Goal: Task Accomplishment & Management: Complete application form

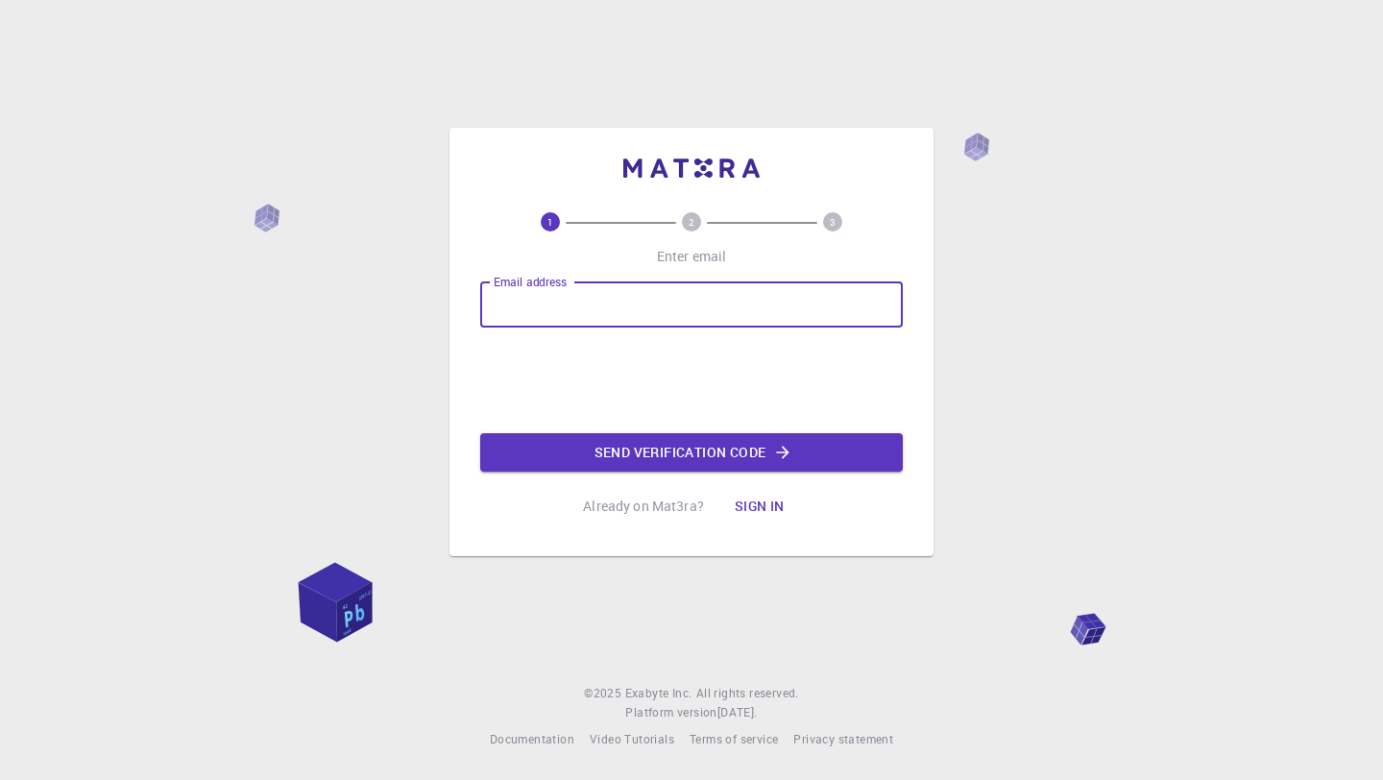
type input "[EMAIL_ADDRESS][DOMAIN_NAME]"
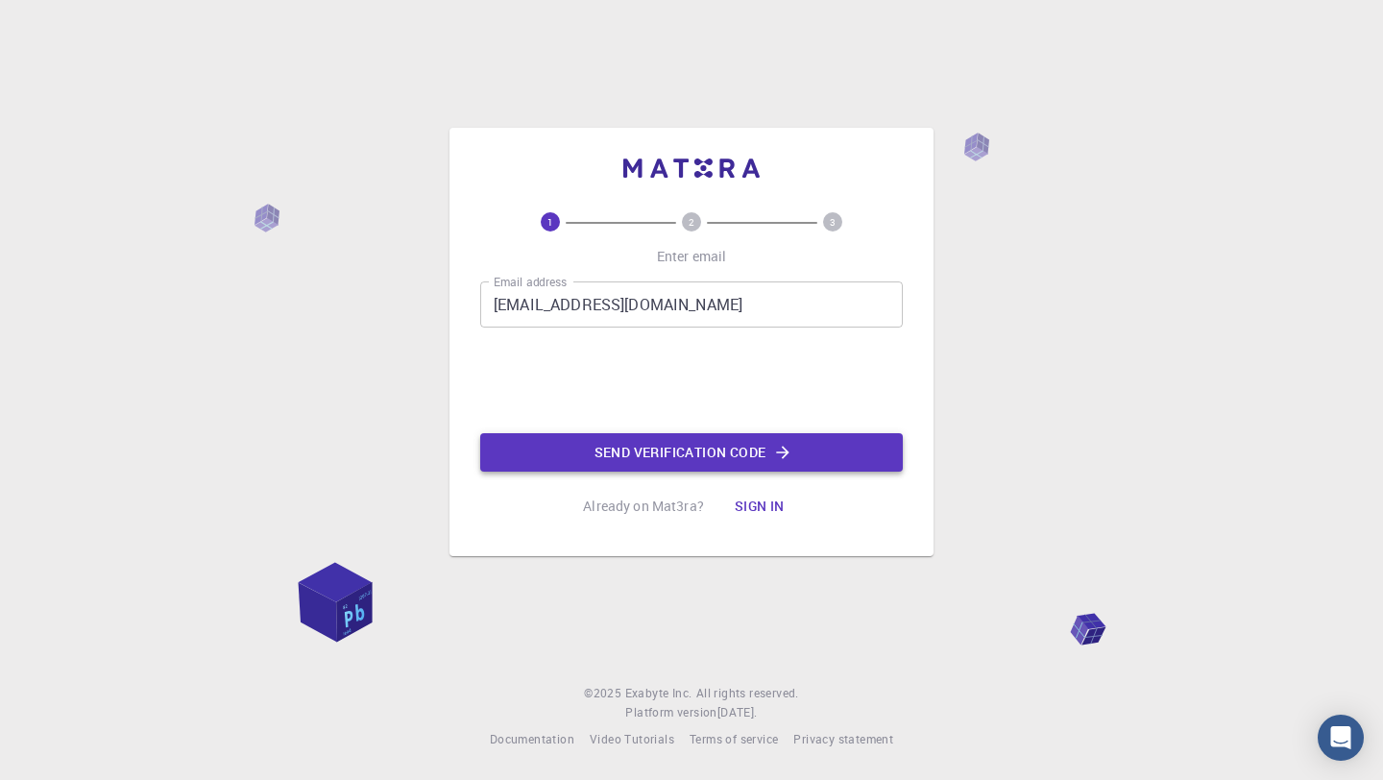
click at [682, 456] on button "Send verification code" at bounding box center [691, 452] width 423 height 38
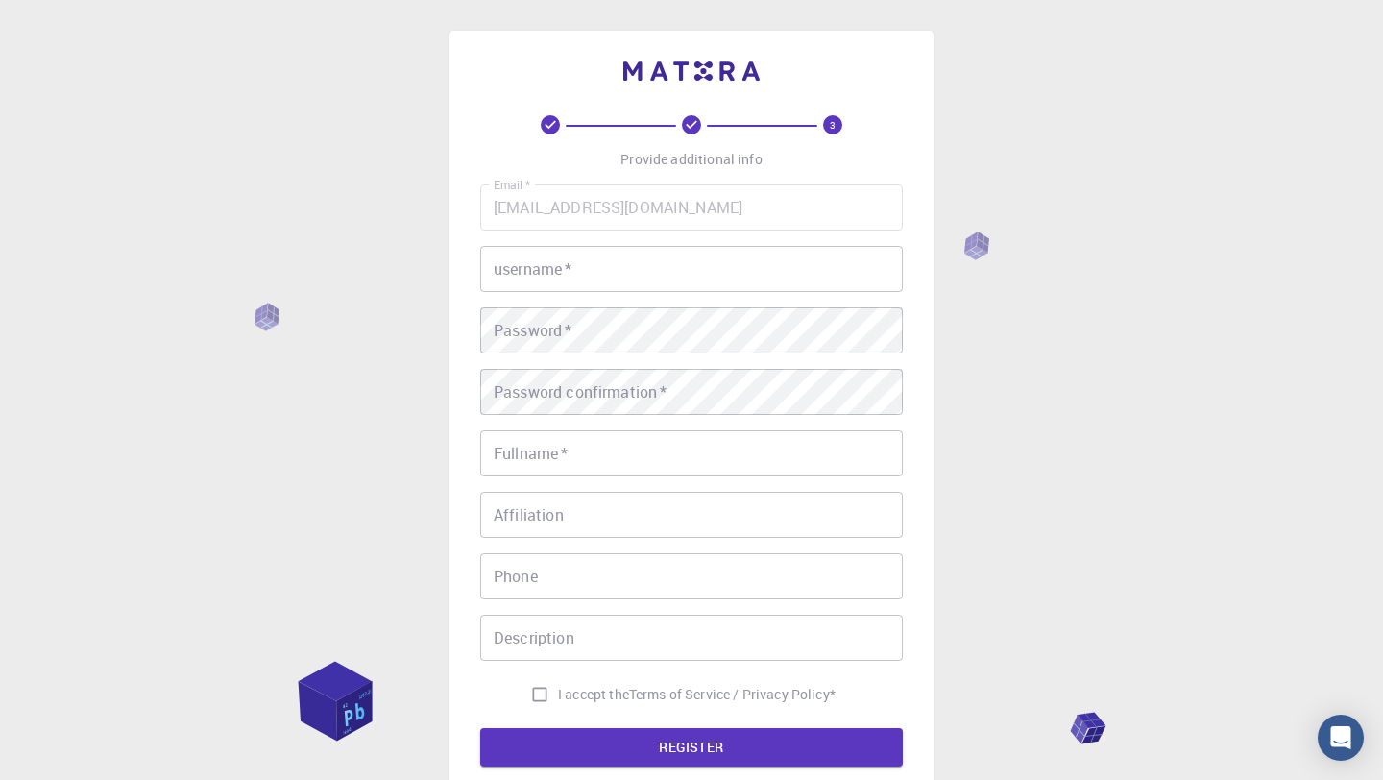
click at [589, 273] on input "username   *" at bounding box center [691, 269] width 423 height 46
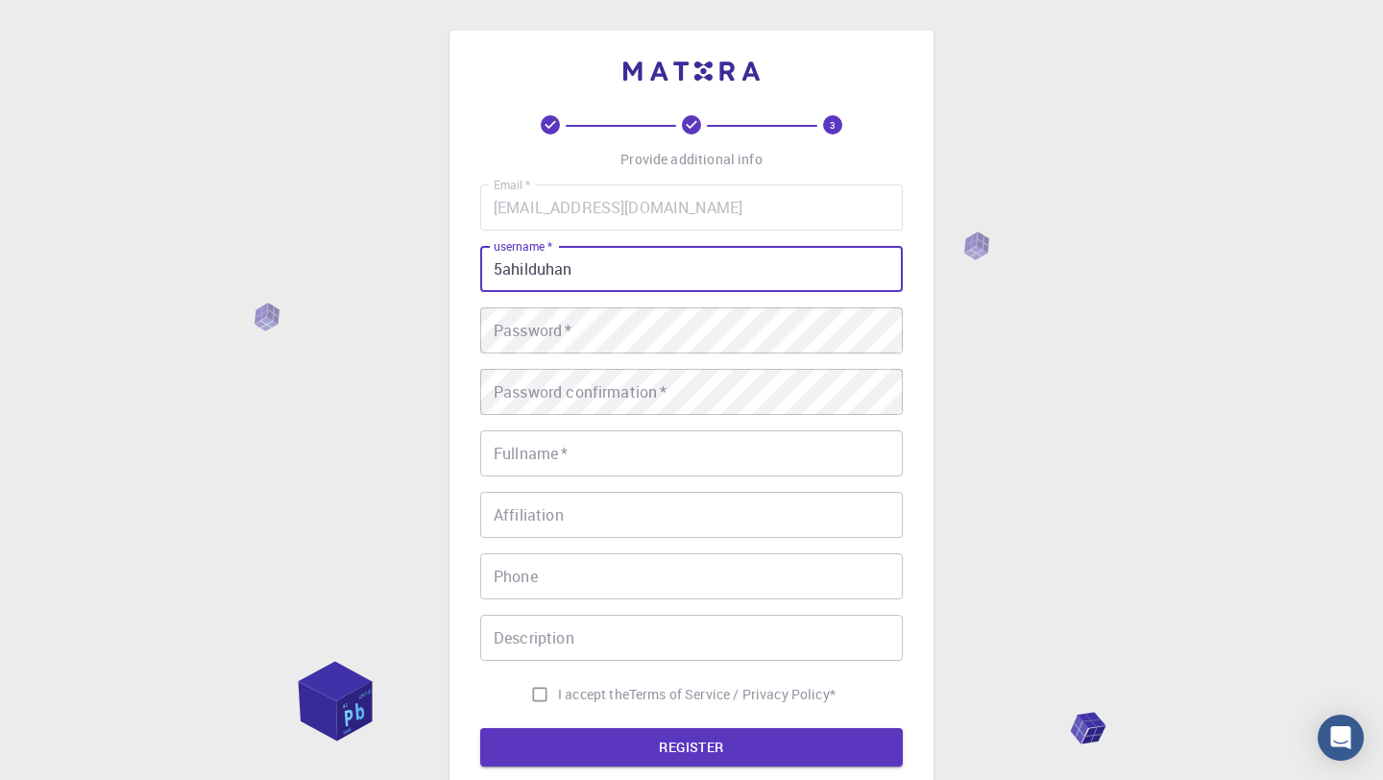
type input "5ahilduhan"
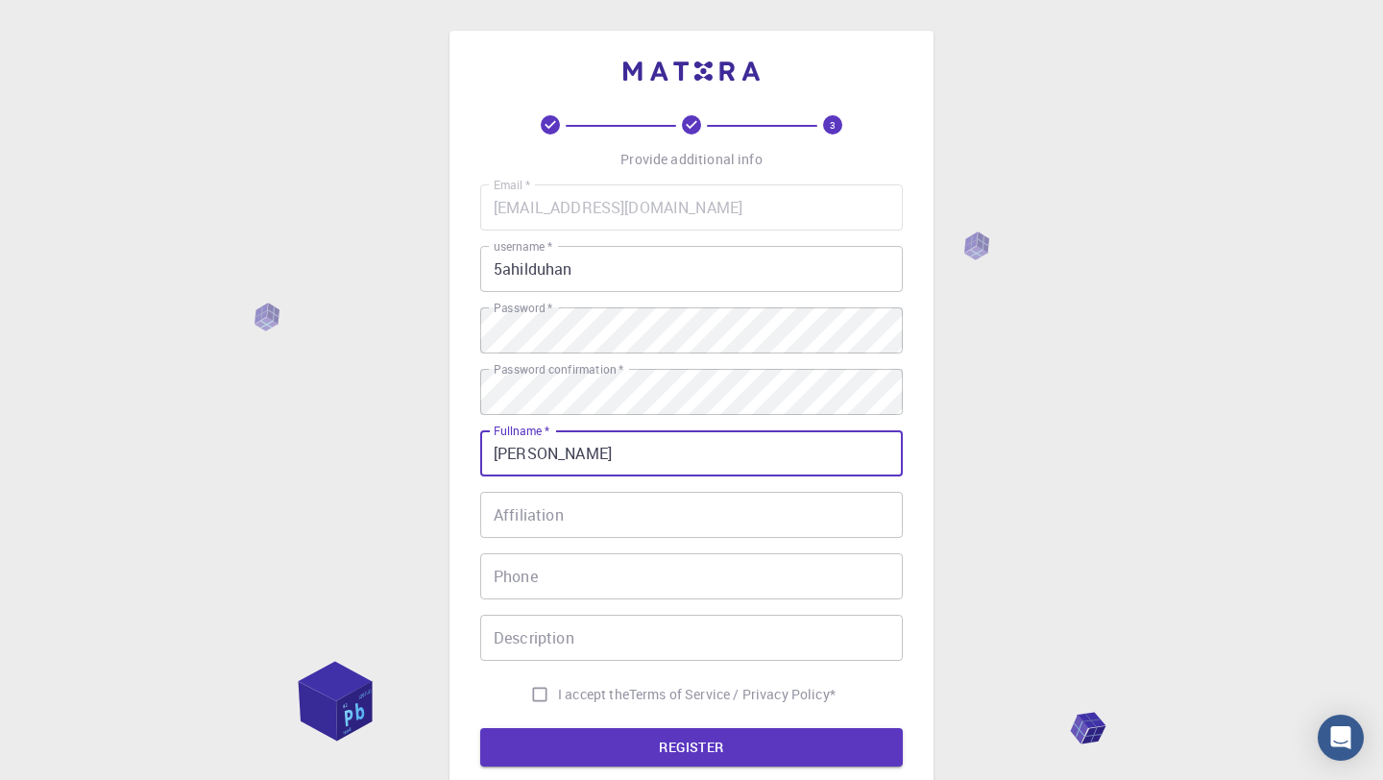
type input "[PERSON_NAME]"
click at [543, 534] on input "Affiliation" at bounding box center [691, 515] width 423 height 46
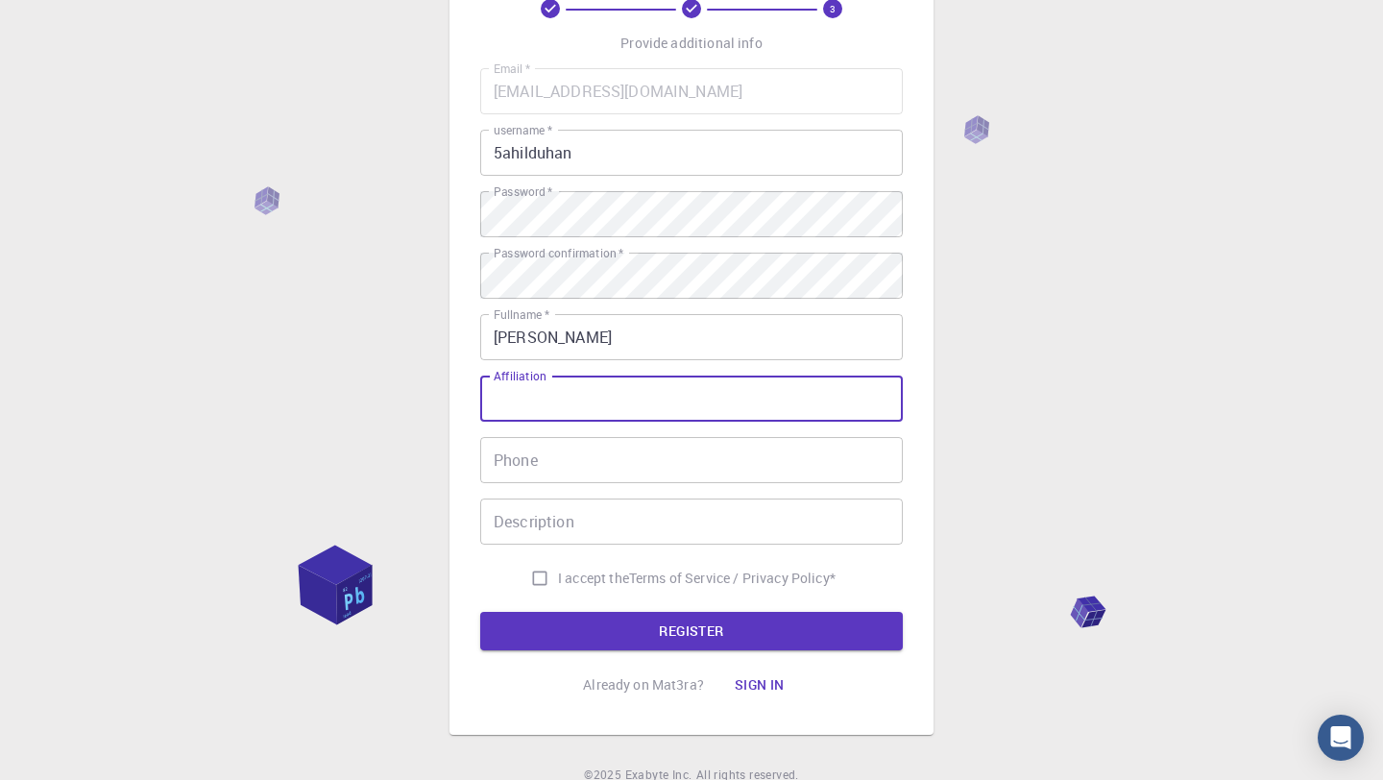
scroll to position [126, 0]
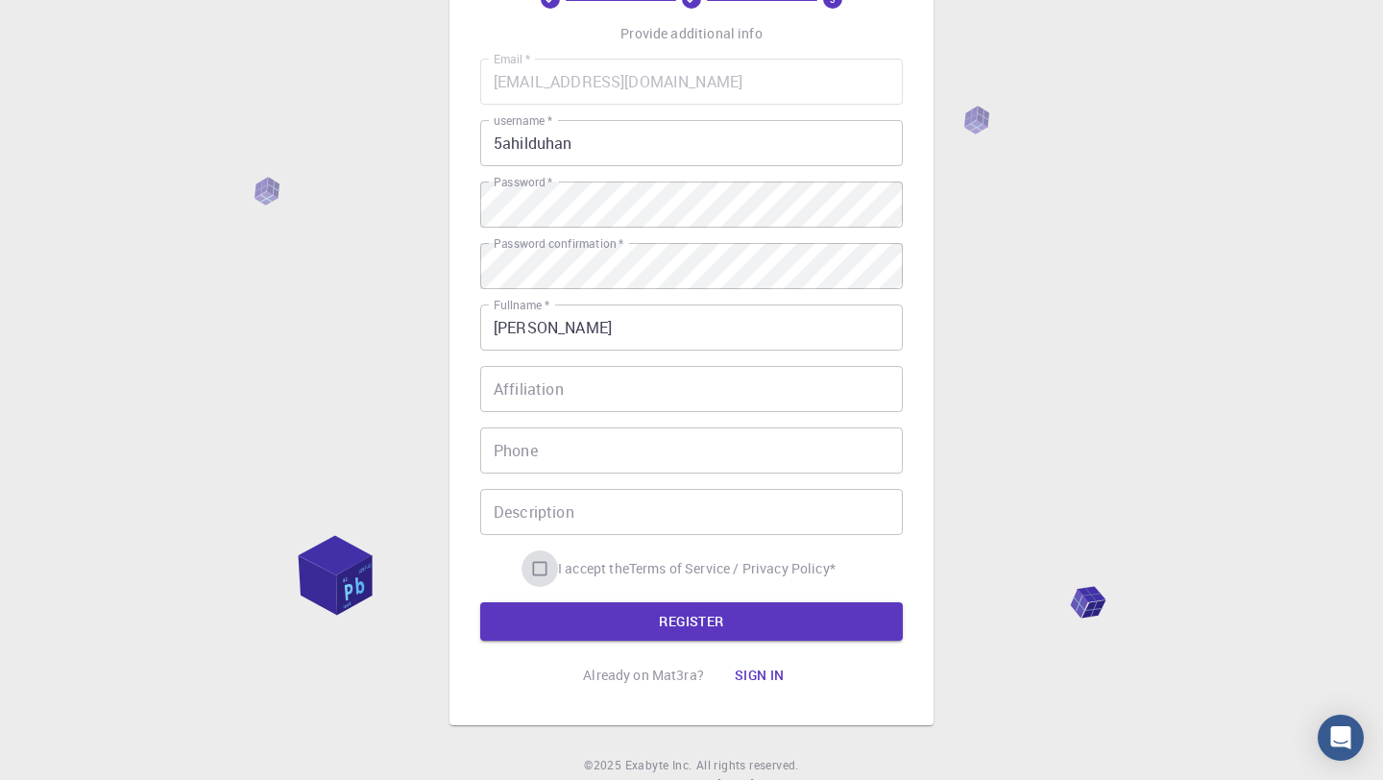
click at [545, 574] on input "I accept the Terms of Service / Privacy Policy *" at bounding box center [540, 568] width 36 height 36
checkbox input "true"
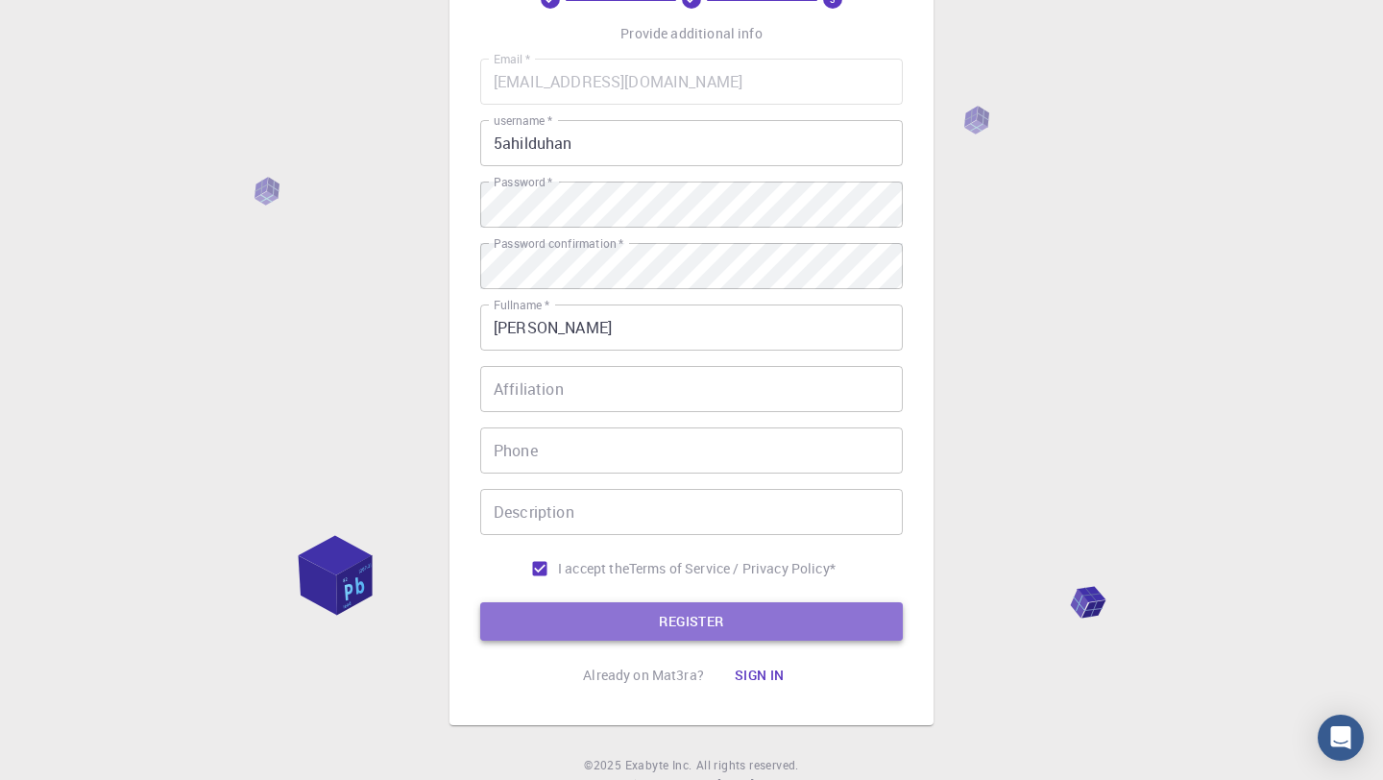
click at [612, 608] on button "REGISTER" at bounding box center [691, 621] width 423 height 38
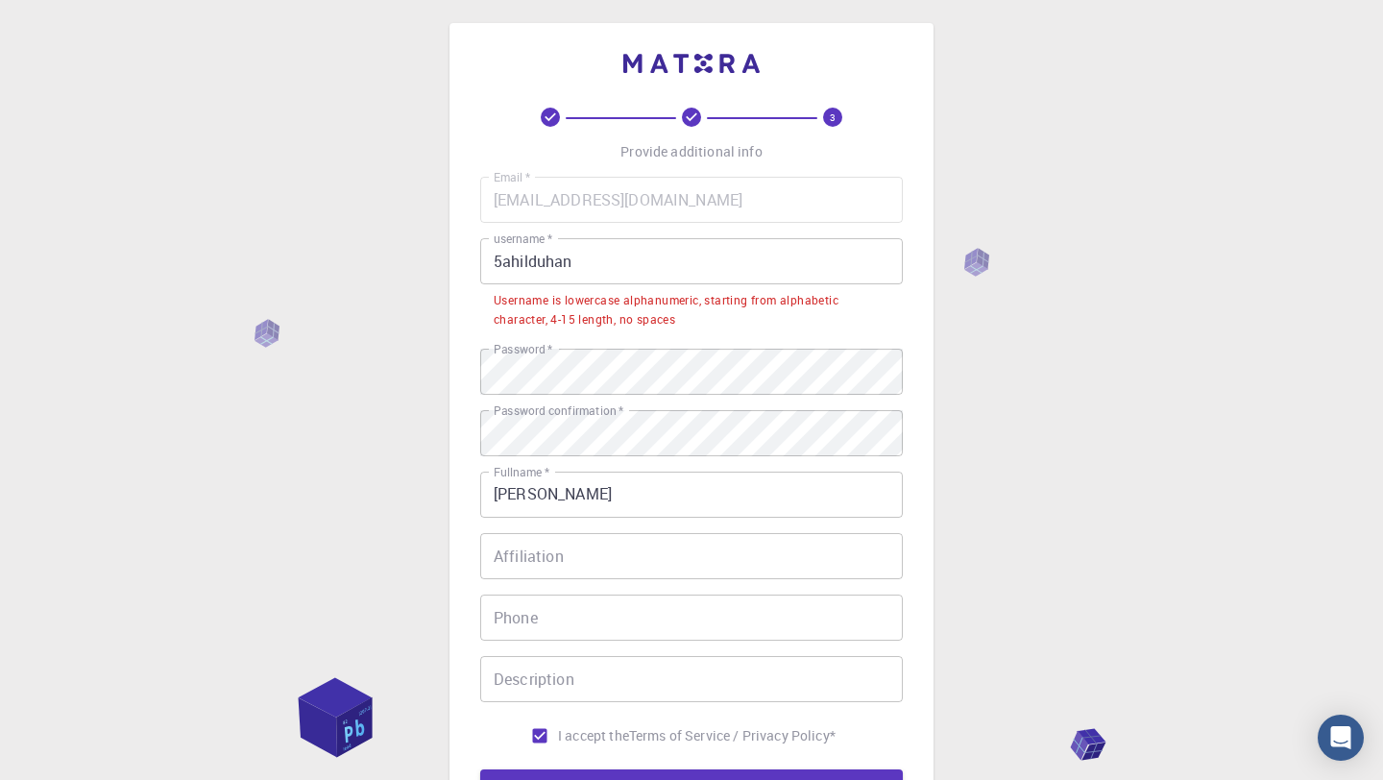
scroll to position [0, 0]
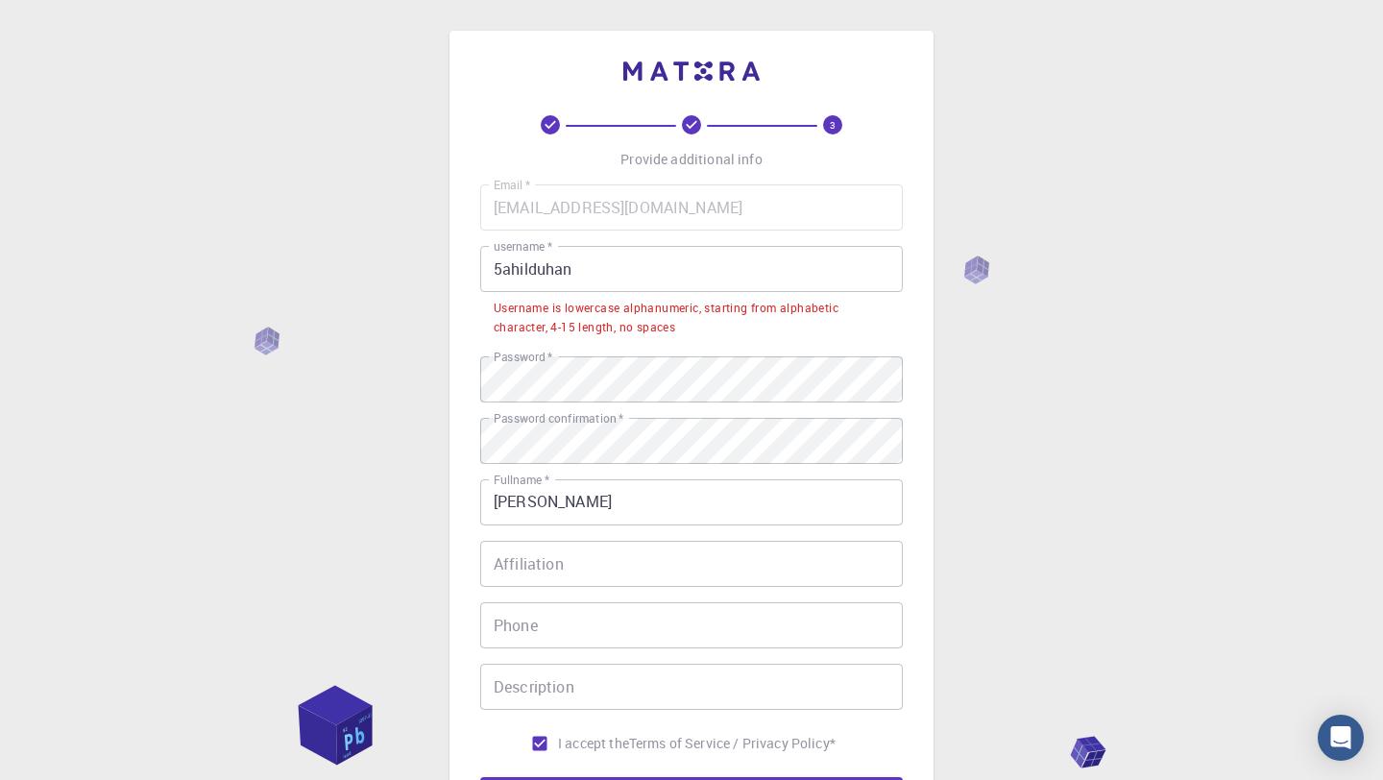
click at [504, 267] on input "5ahilduhan" at bounding box center [691, 269] width 423 height 46
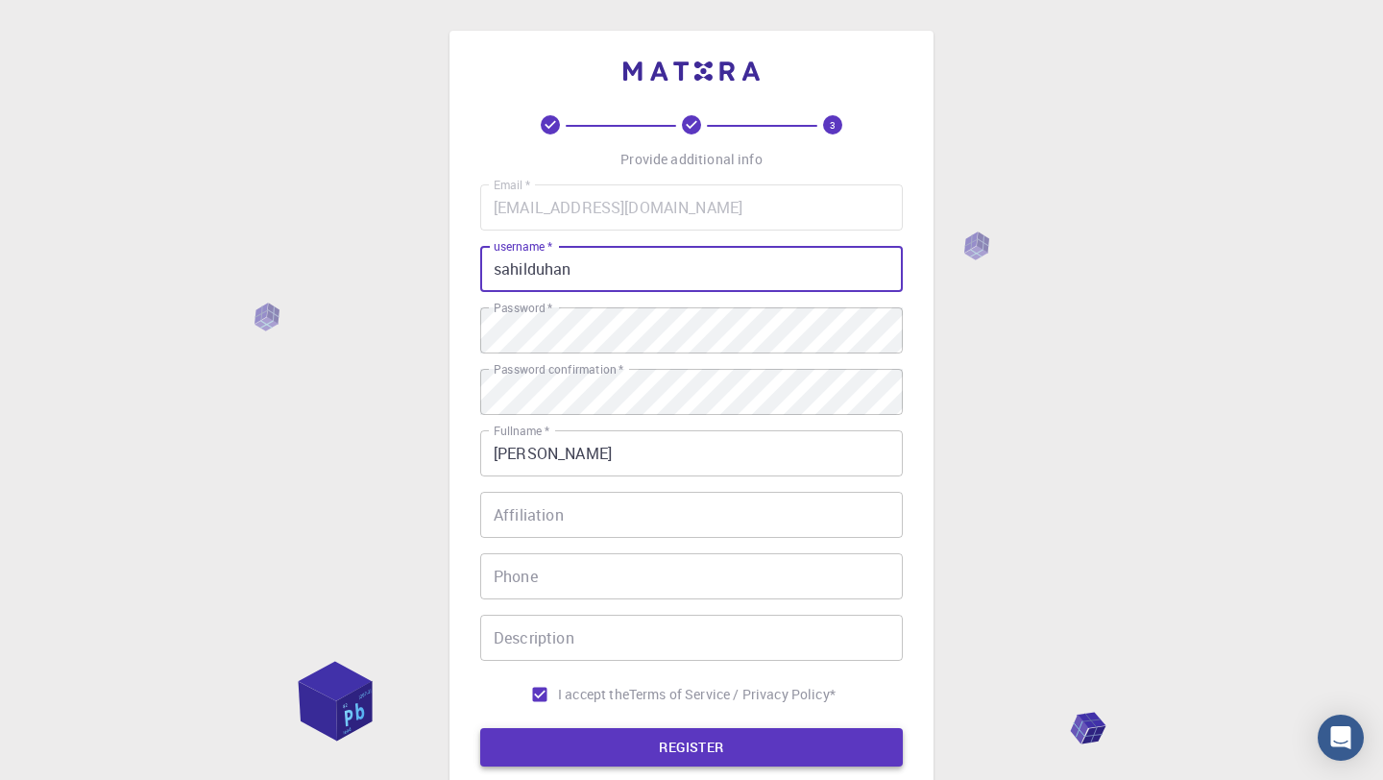
type input "sahilduhan"
click at [627, 738] on button "REGISTER" at bounding box center [691, 747] width 423 height 38
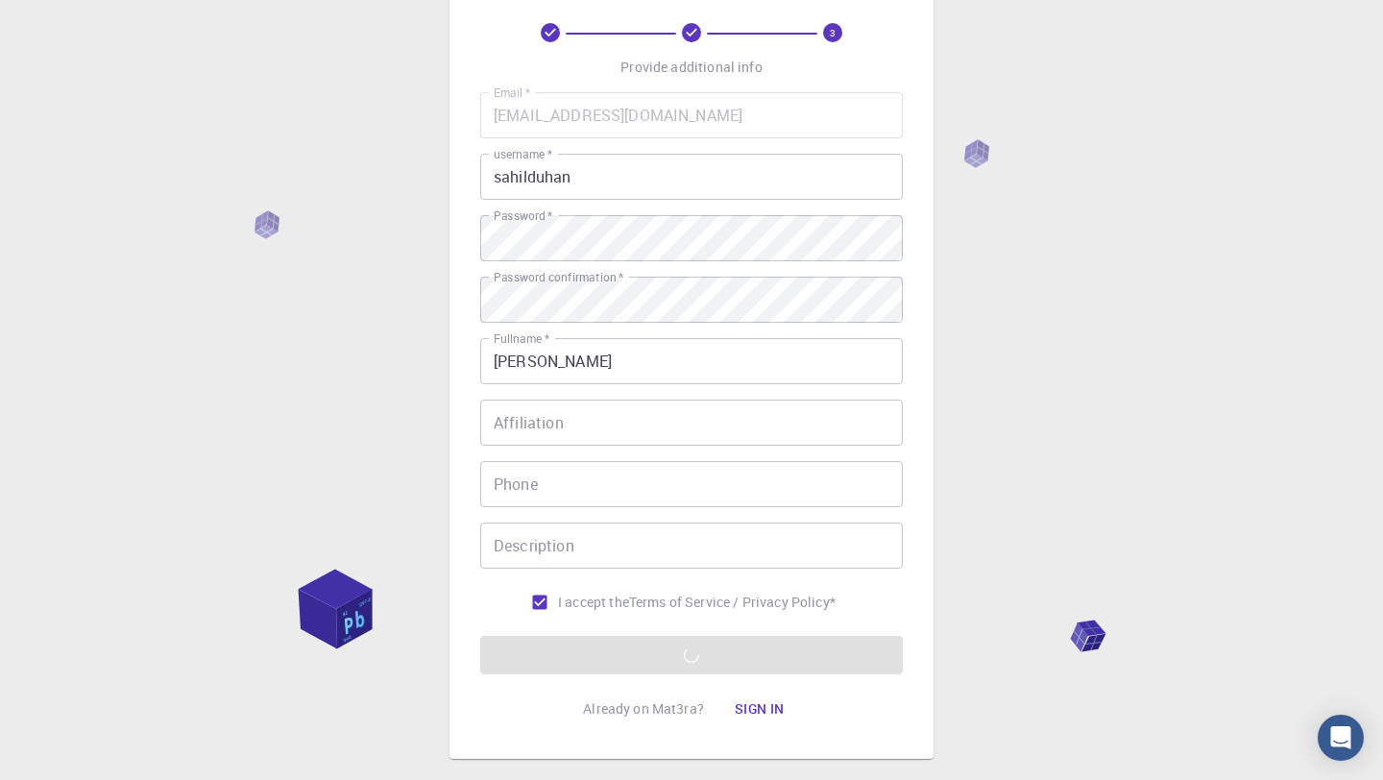
scroll to position [200, 0]
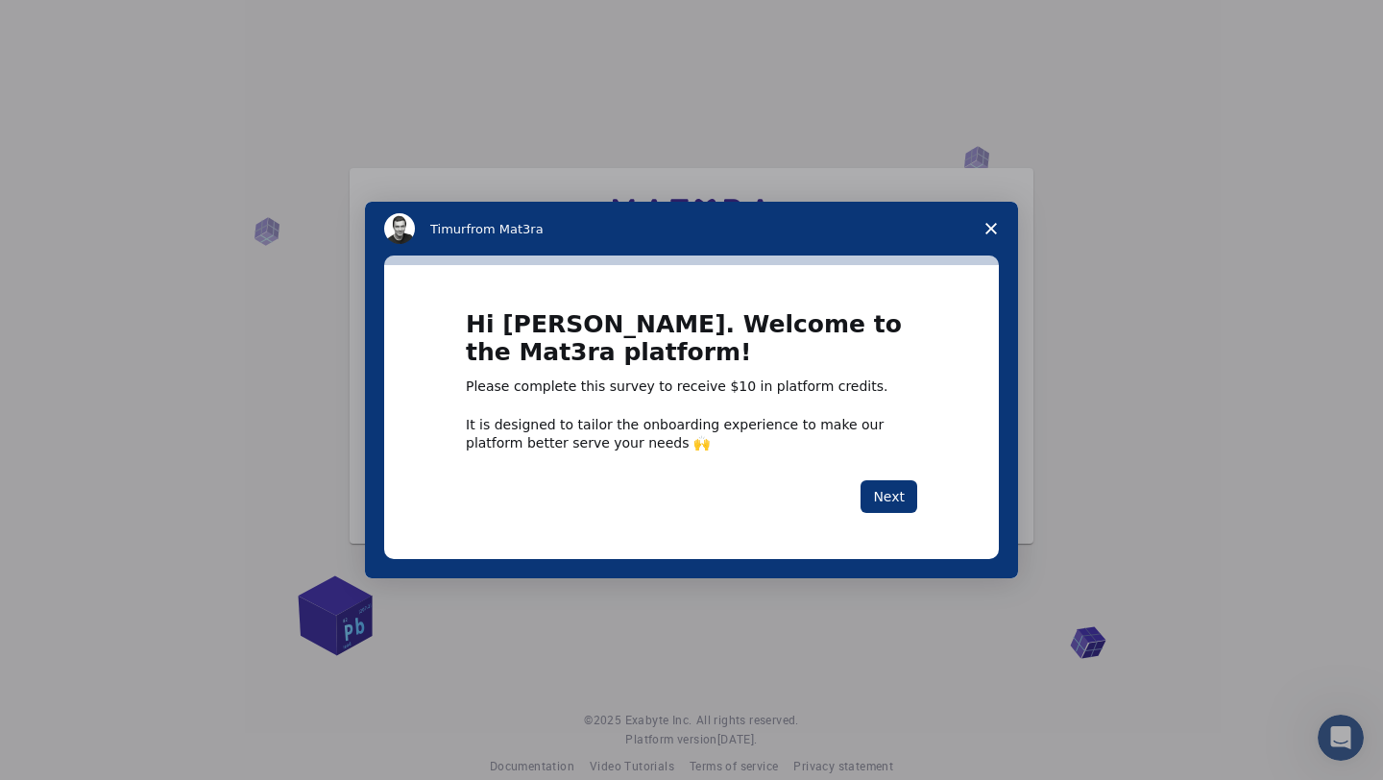
click at [995, 225] on polygon "Close survey" at bounding box center [991, 229] width 12 height 12
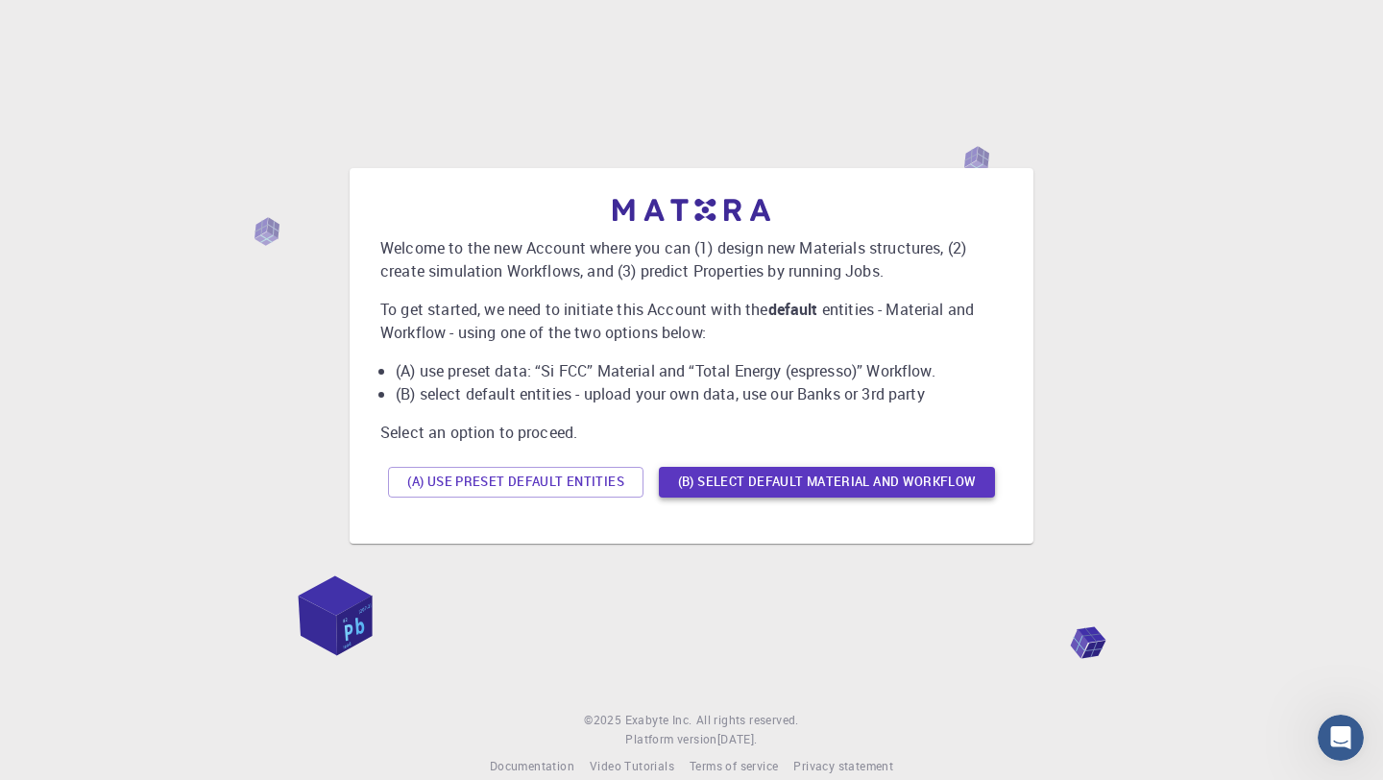
click at [757, 482] on button "(B) Select default material and workflow" at bounding box center [827, 482] width 336 height 31
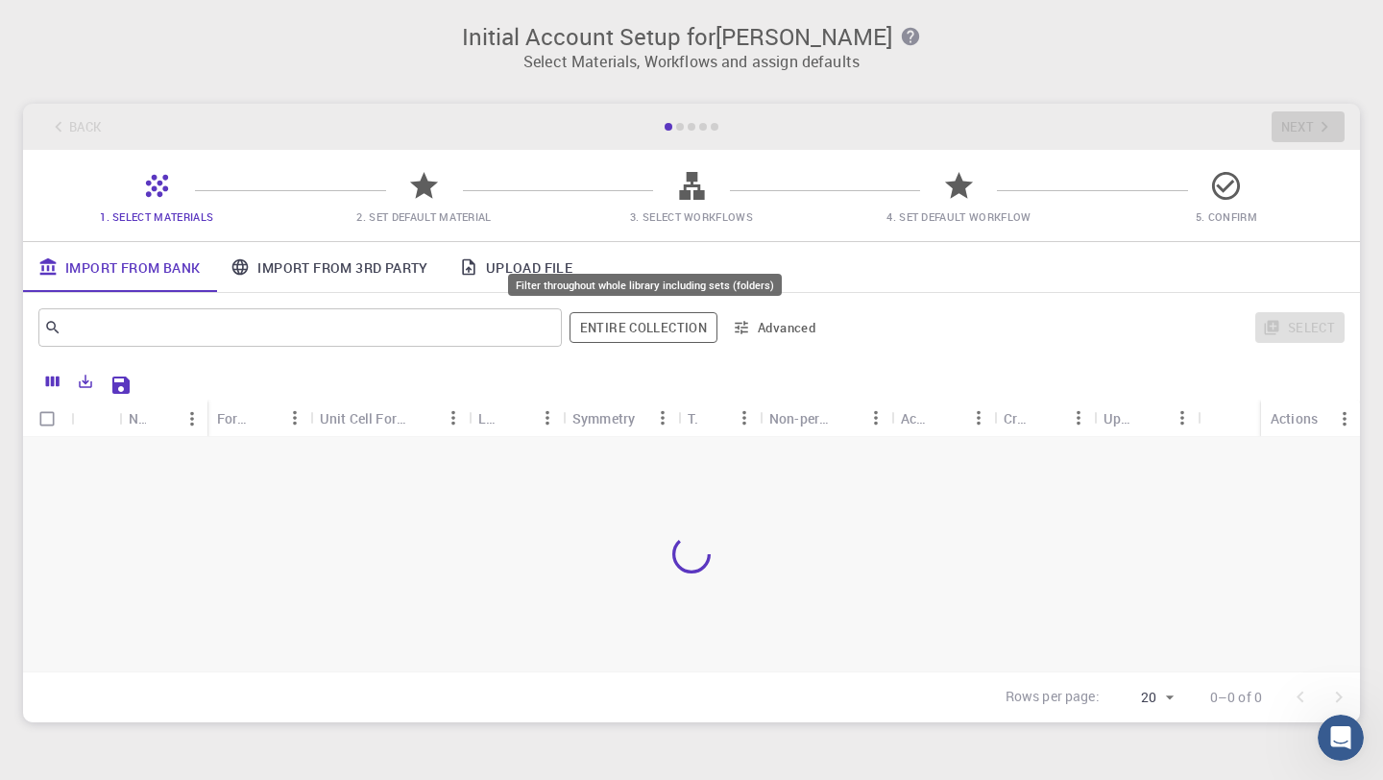
click at [681, 326] on button "Entire collection" at bounding box center [644, 327] width 148 height 31
